Goal: Task Accomplishment & Management: Manage account settings

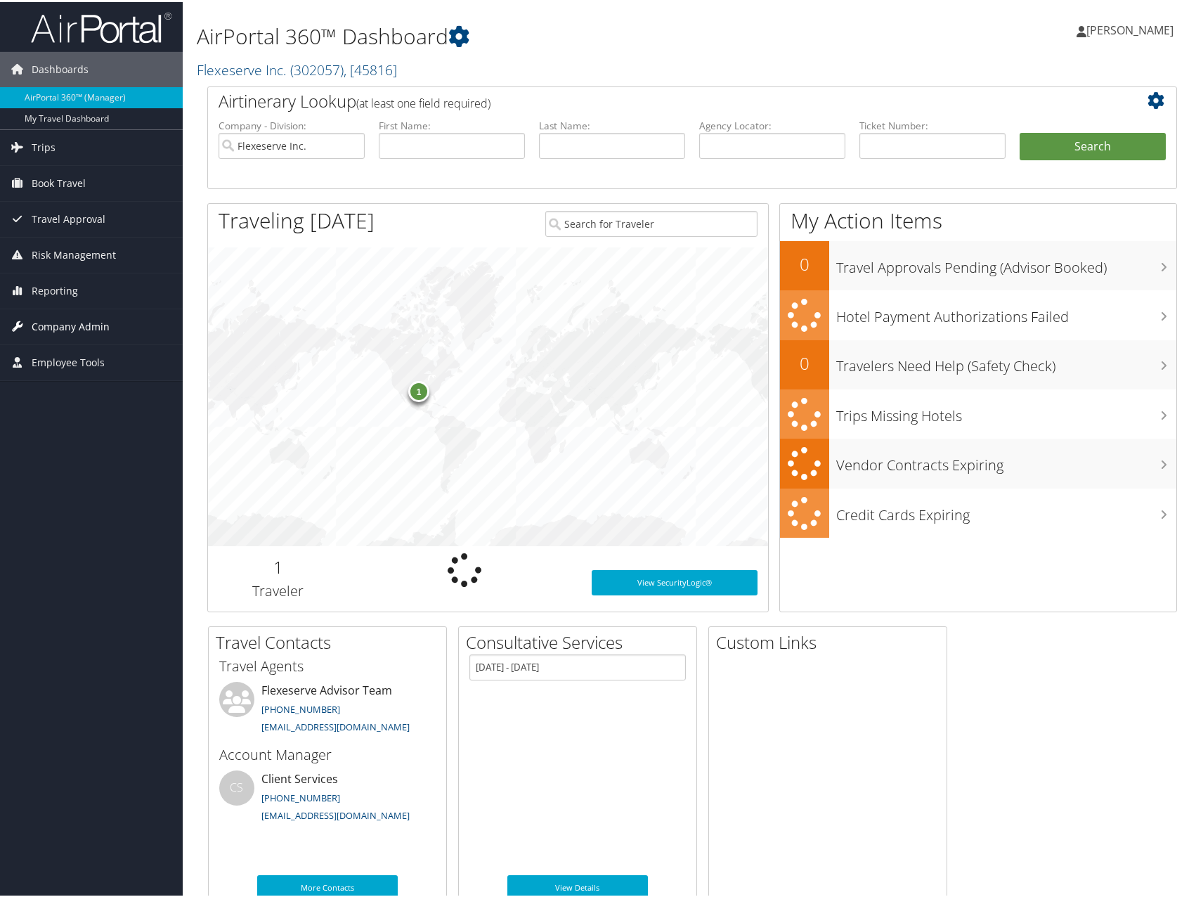
click at [93, 329] on span "Company Admin" at bounding box center [71, 324] width 78 height 35
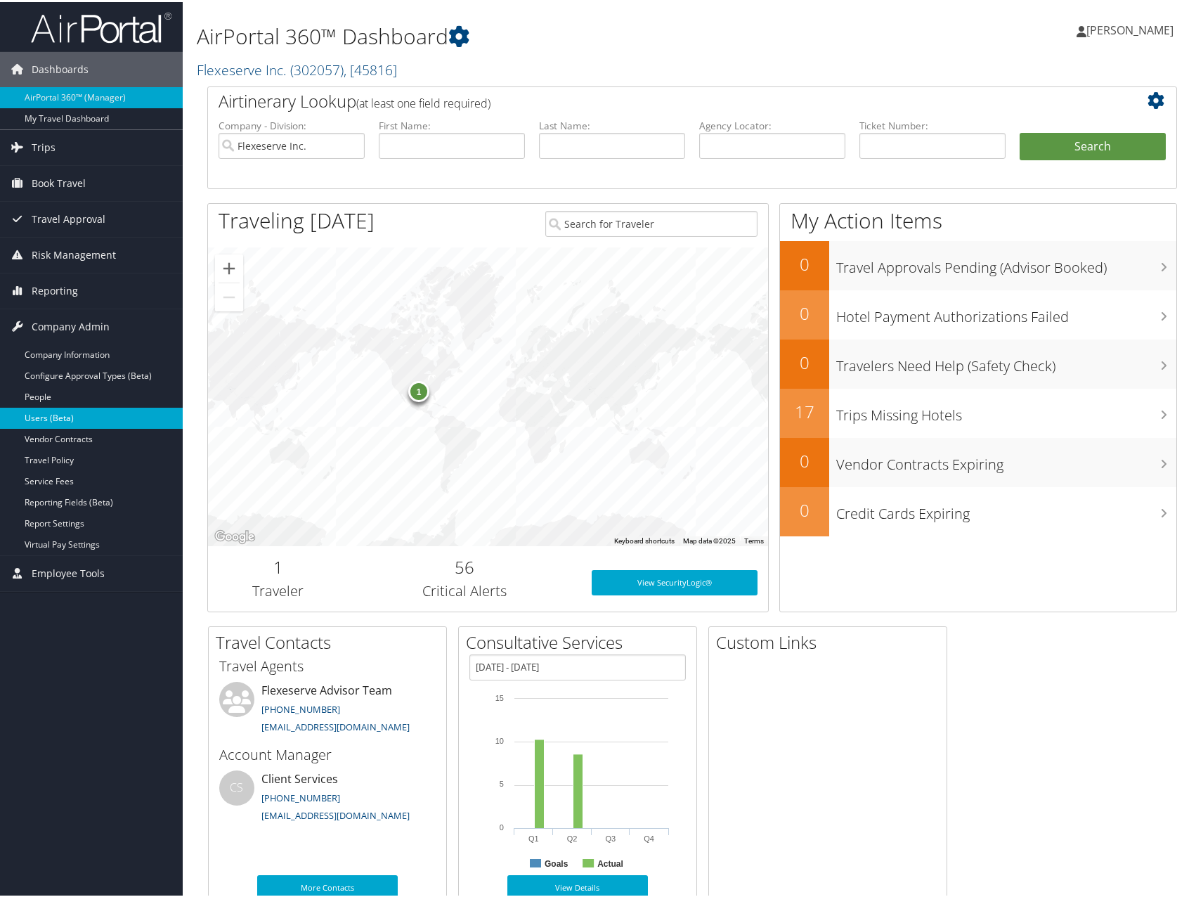
click at [53, 408] on link "Users (Beta)" at bounding box center [91, 415] width 183 height 21
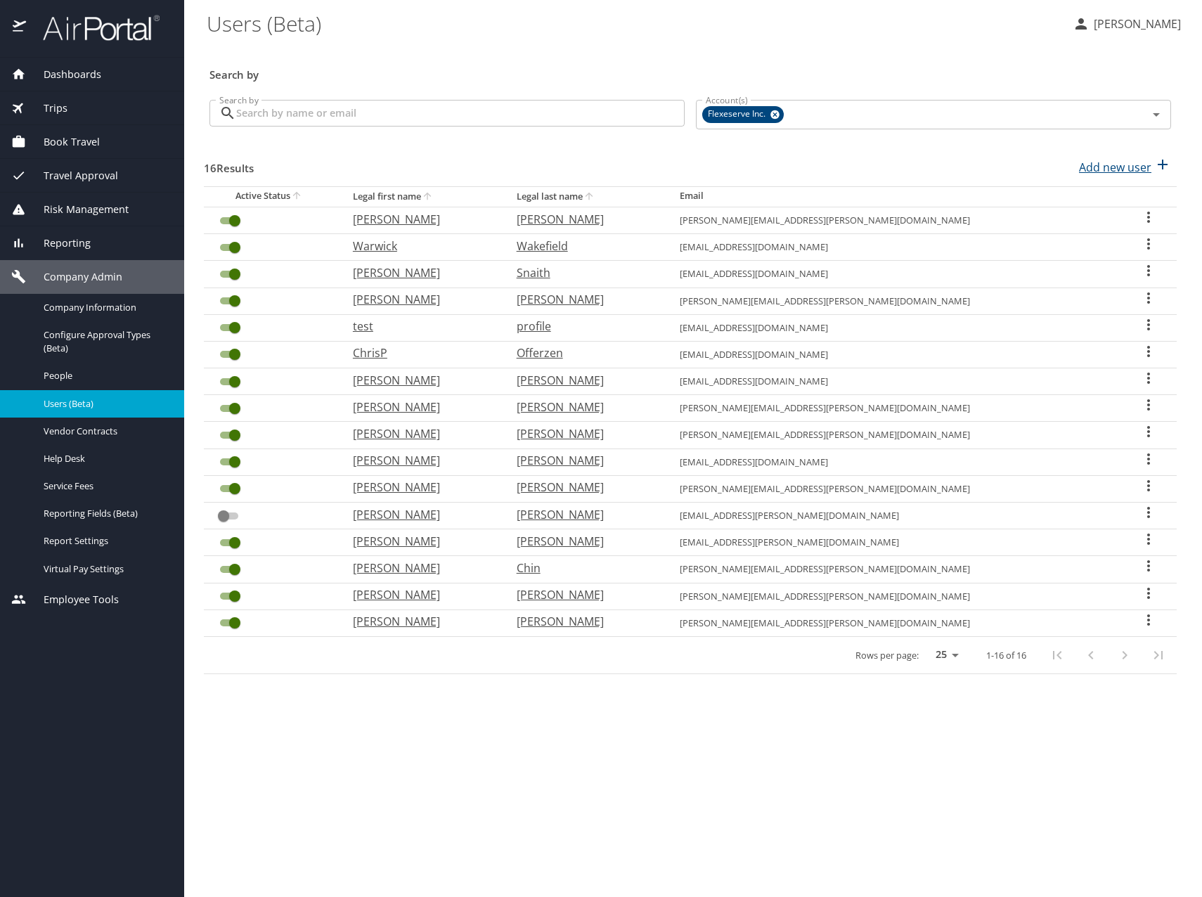
click at [1145, 165] on p "Add new user" at bounding box center [1115, 167] width 72 height 17
select select "US"
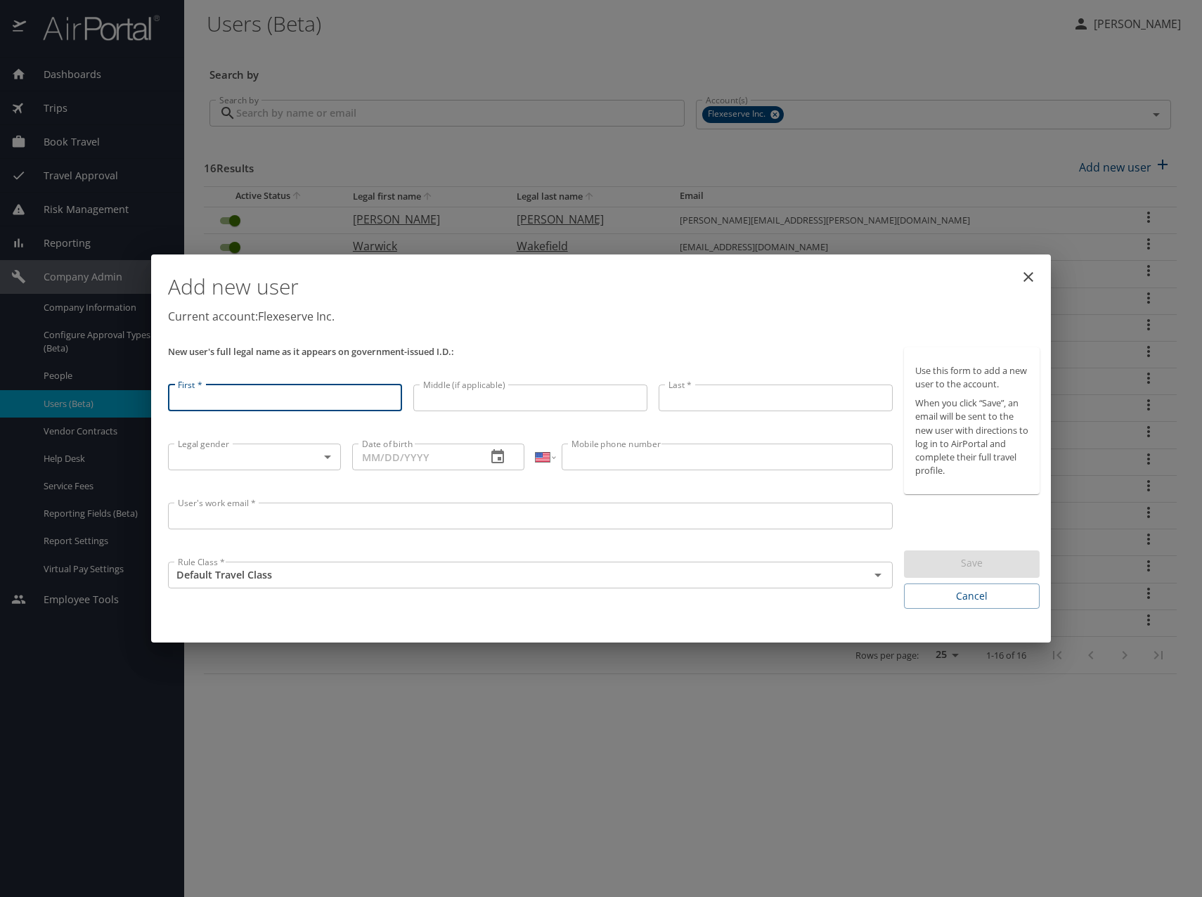
click at [1024, 270] on icon "close" at bounding box center [1028, 276] width 17 height 17
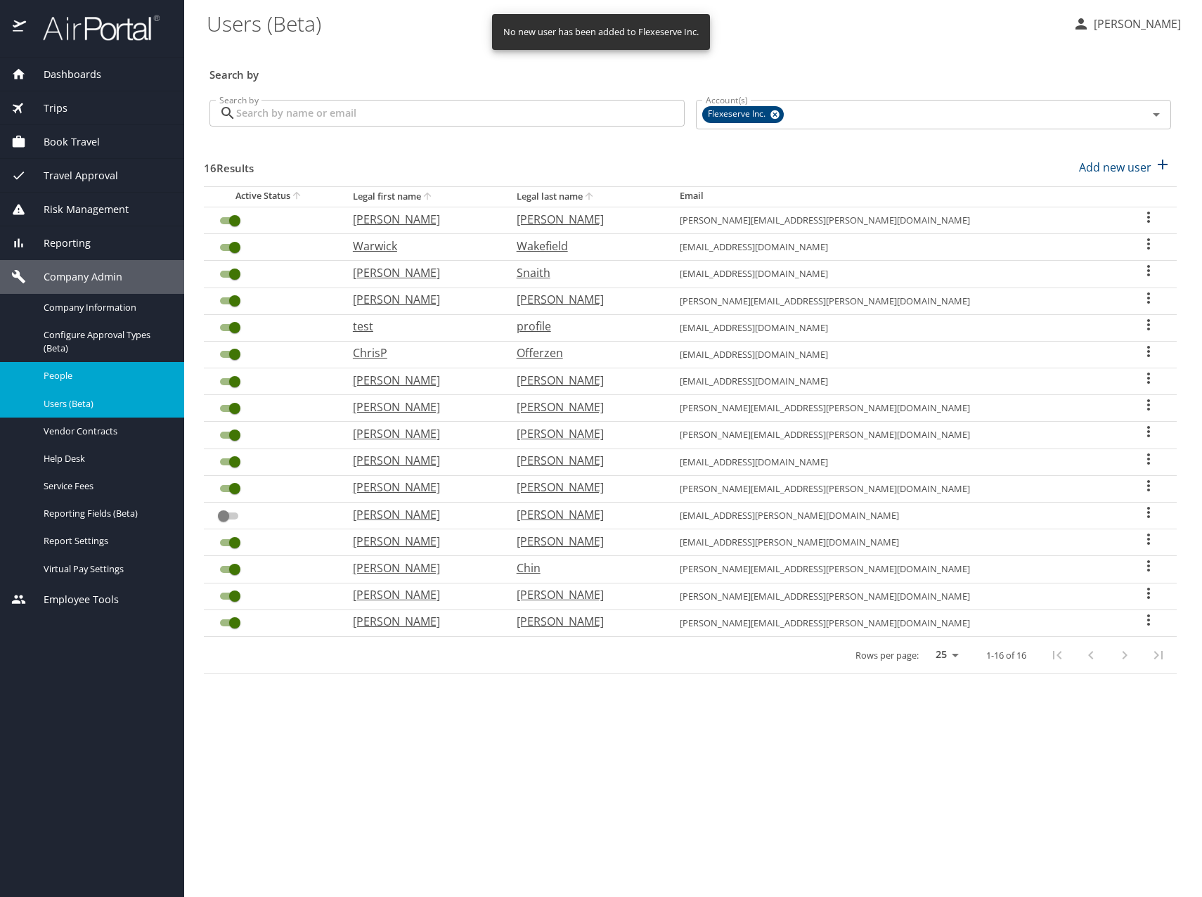
click at [50, 368] on div "People" at bounding box center [92, 375] width 162 height 16
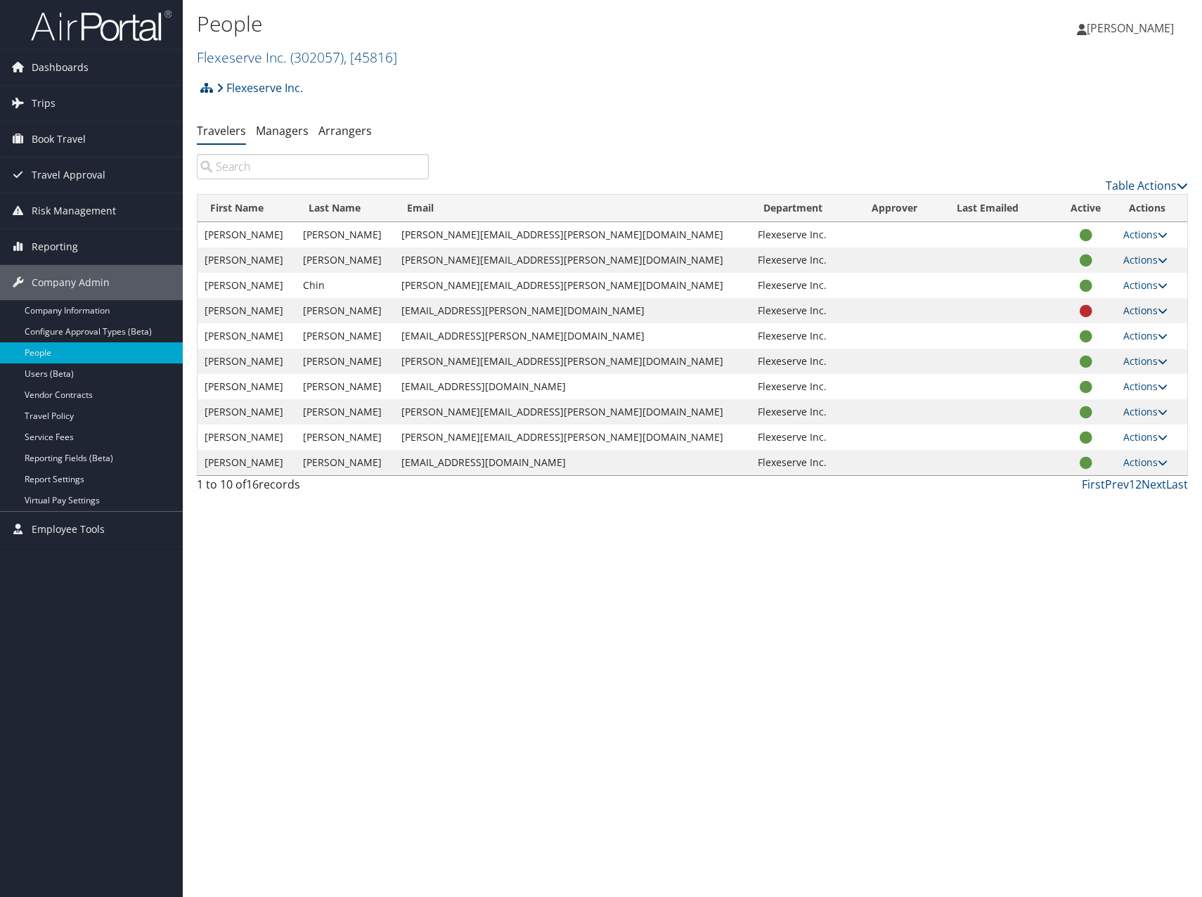
click at [1126, 304] on link "Actions" at bounding box center [1145, 310] width 44 height 13
click at [1037, 573] on div "People Flexeserve Inc. ( 302057 ) , [ 45816 ] Flexeserve Inc., [45816] [PERSON_…" at bounding box center [692, 448] width 1019 height 897
click at [1141, 385] on link "Actions" at bounding box center [1145, 385] width 44 height 13
click at [320, 527] on div "People Flexeserve Inc. ( 302057 ) , [ 45816 ] Flexeserve Inc., [45816] [PERSON_…" at bounding box center [692, 448] width 1019 height 897
